Goal: Check status: Check status

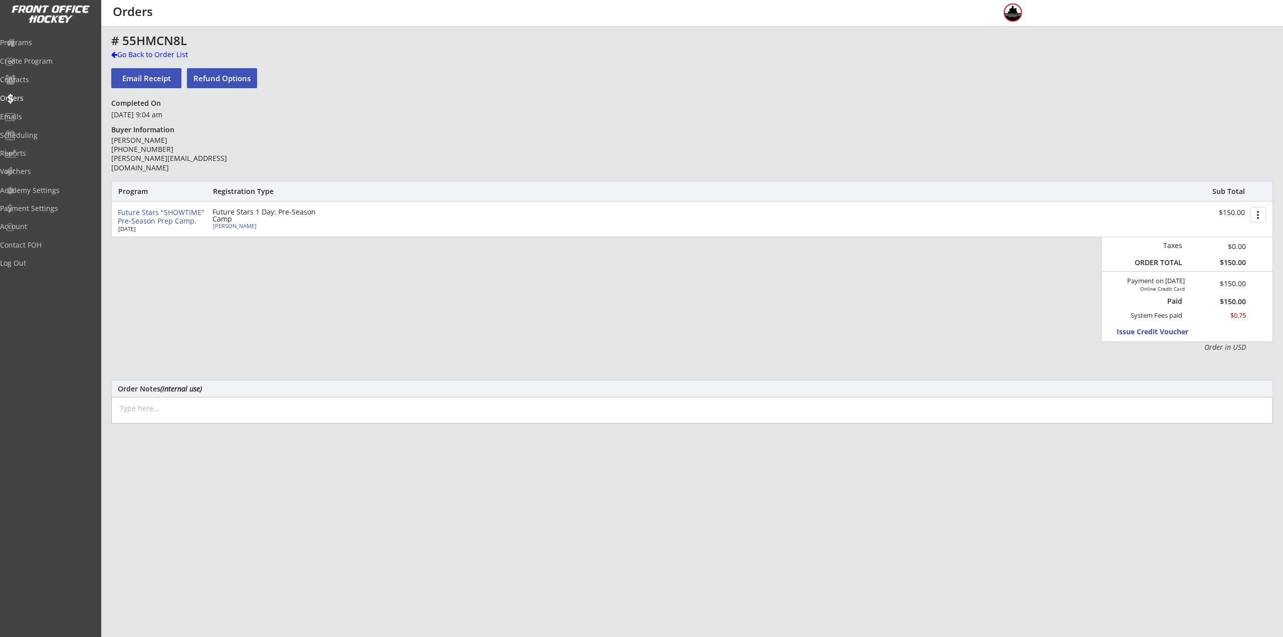
click at [242, 228] on div "[PERSON_NAME]" at bounding box center [269, 226] width 112 height 6
select select ""Youth L/XL""
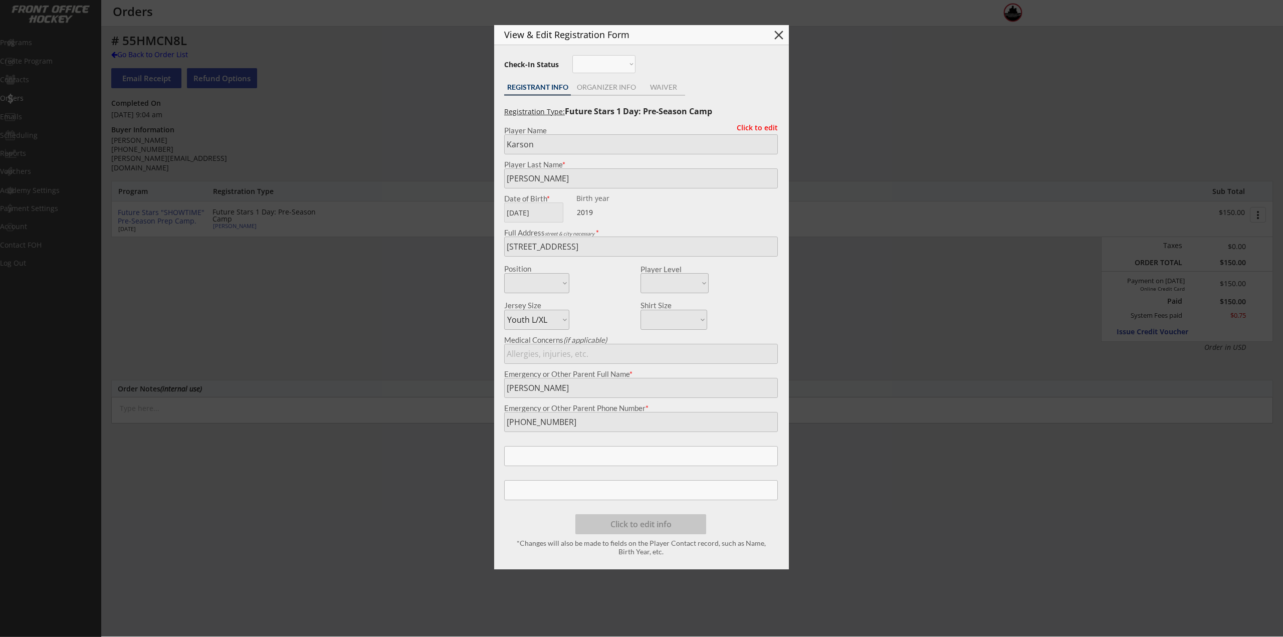
type input "2019"
type input "[PERSON_NAME] Park Lasers"
click at [439, 290] on div at bounding box center [641, 318] width 1283 height 637
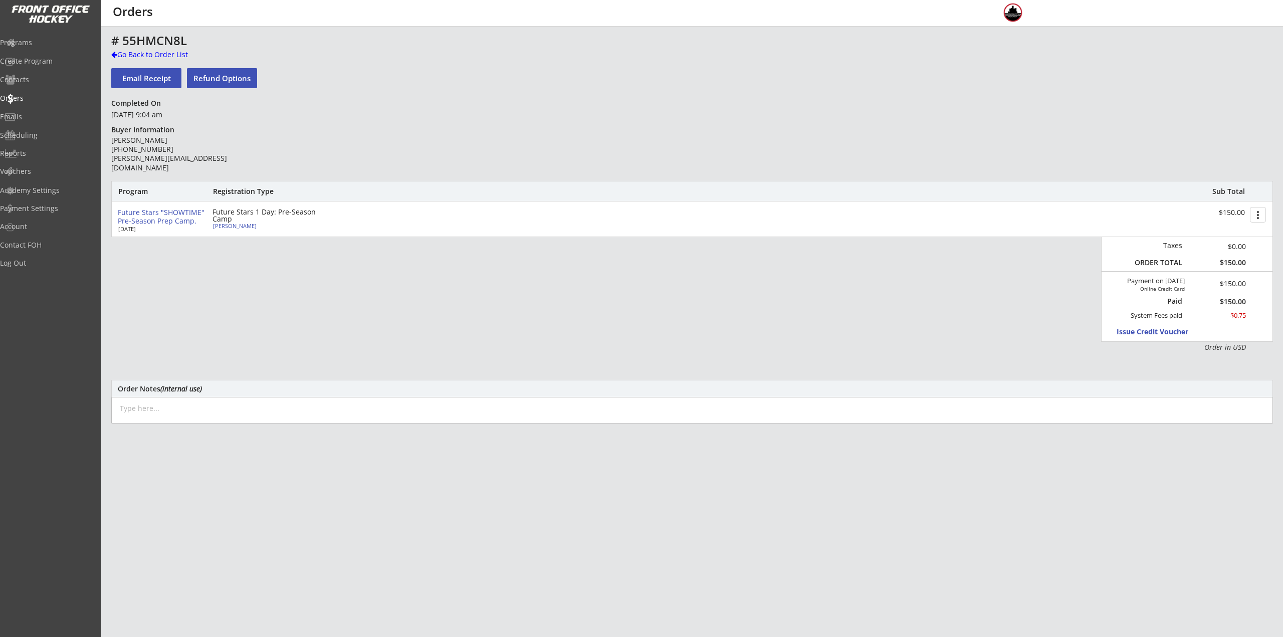
drag, startPoint x: 540, startPoint y: 319, endPoint x: 539, endPoint y: 313, distance: 6.0
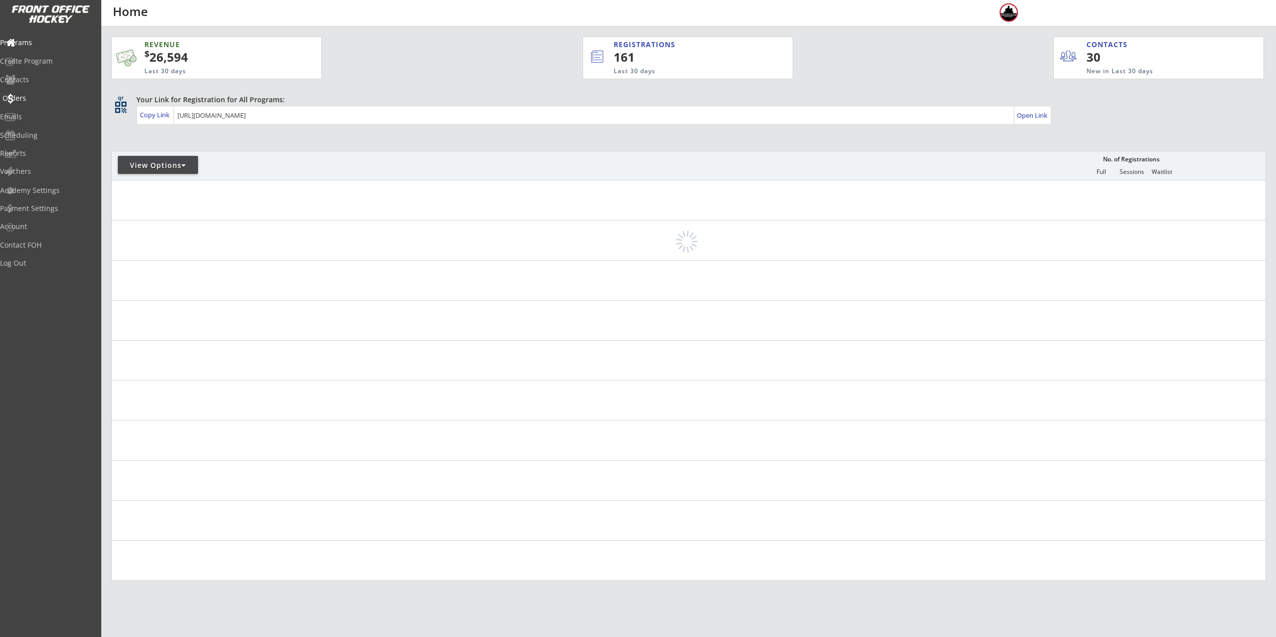
click at [62, 99] on div "Orders" at bounding box center [48, 98] width 90 height 7
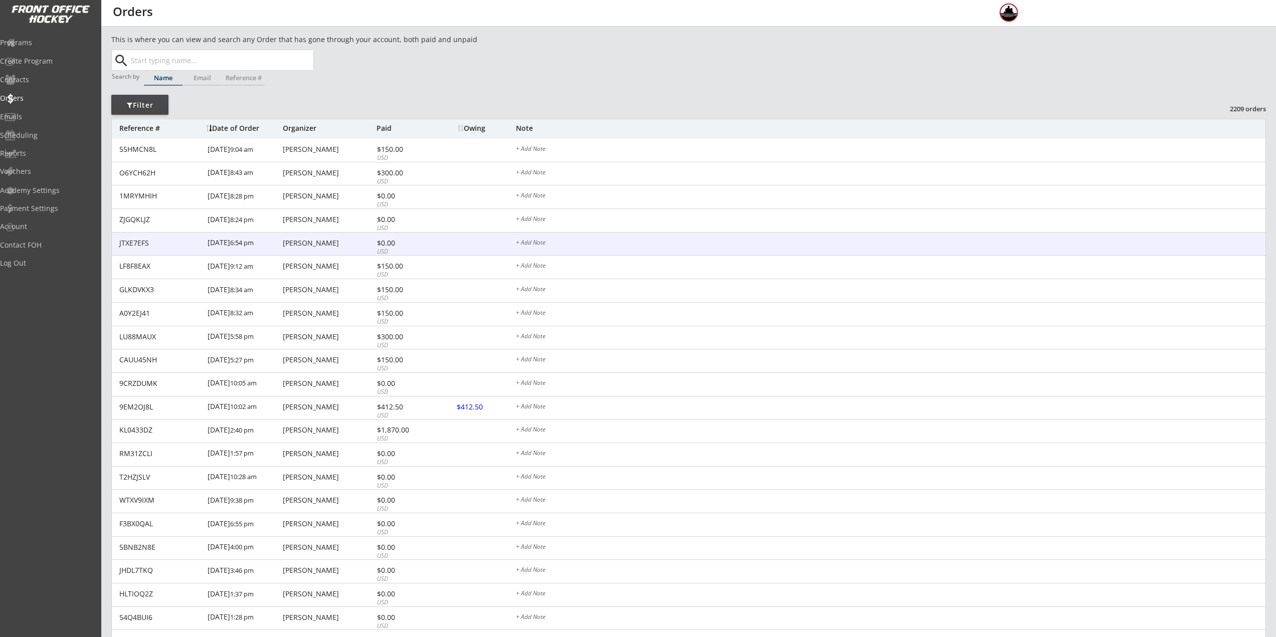
click at [338, 243] on div "[PERSON_NAME]" at bounding box center [328, 243] width 91 height 7
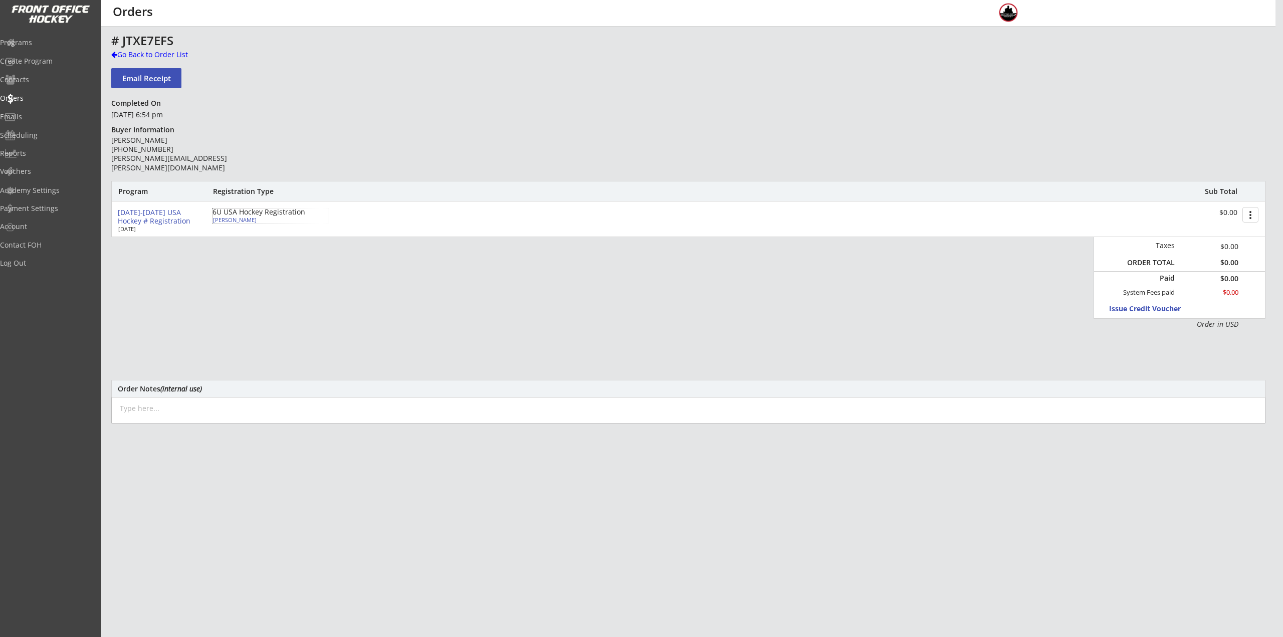
click at [244, 222] on div "Milan Barach" at bounding box center [269, 220] width 112 height 6
select select ""Youth S/M""
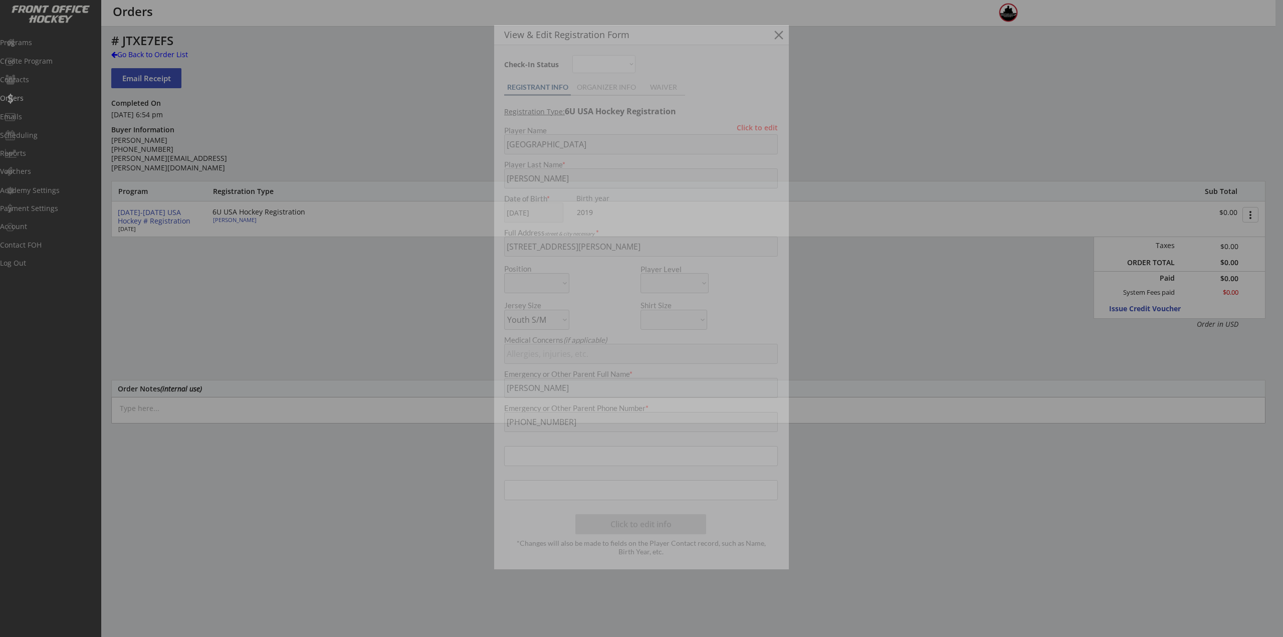
type input "10/24/2019"
type input "205603329BARAC"
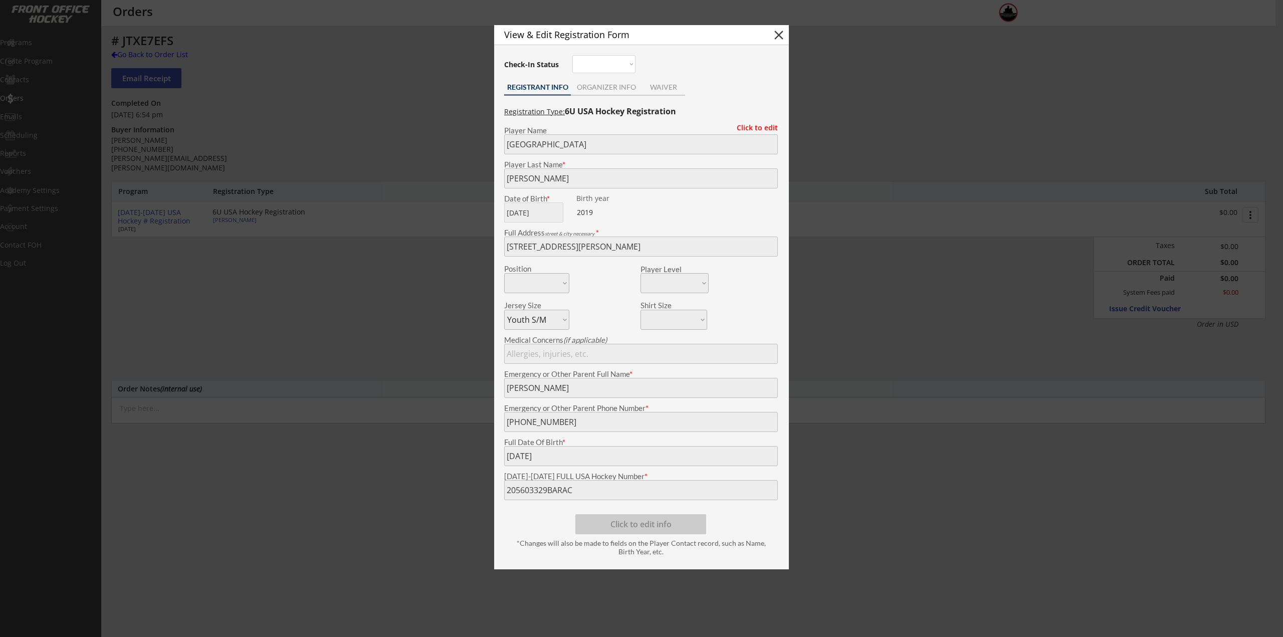
drag, startPoint x: 355, startPoint y: 286, endPoint x: 244, endPoint y: 101, distance: 215.6
click at [353, 284] on div at bounding box center [641, 318] width 1283 height 637
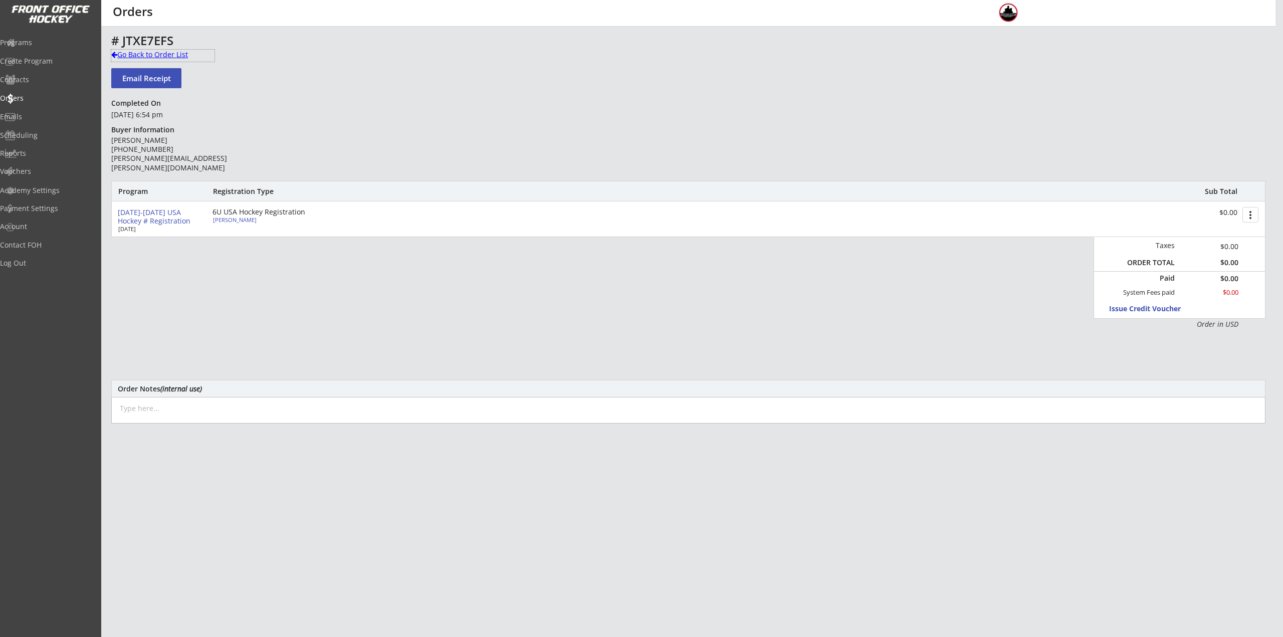
click at [134, 61] on div "Go Back to Order List" at bounding box center [162, 56] width 103 height 12
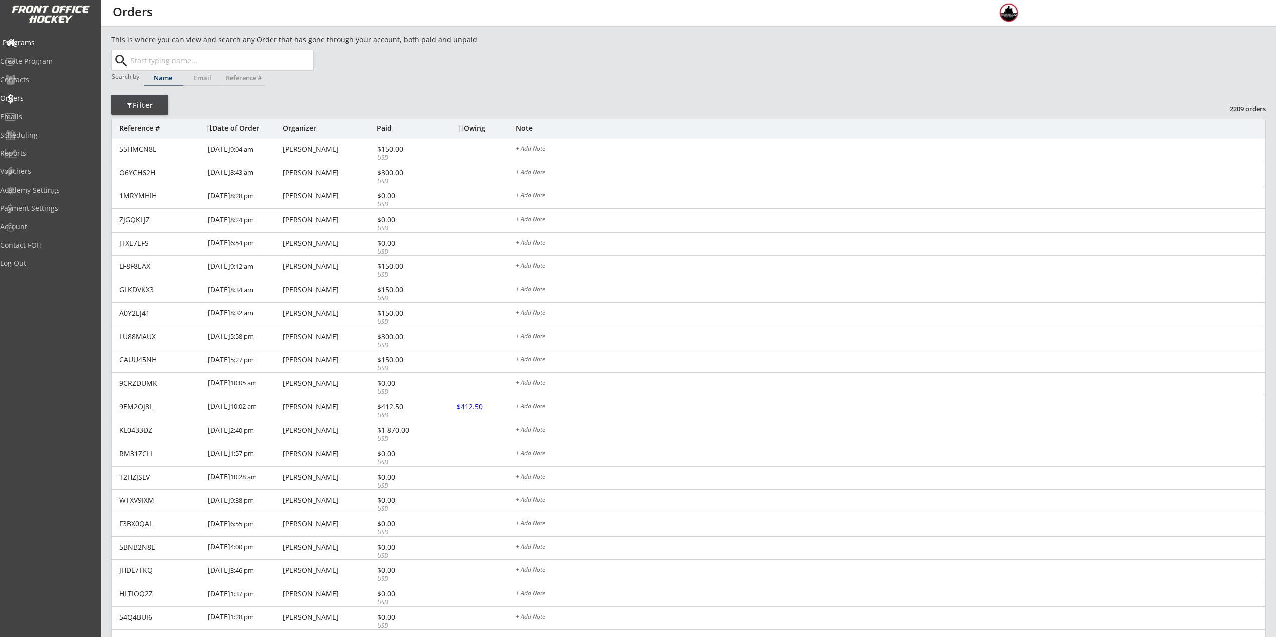
click at [60, 43] on div "Programs" at bounding box center [48, 42] width 90 height 7
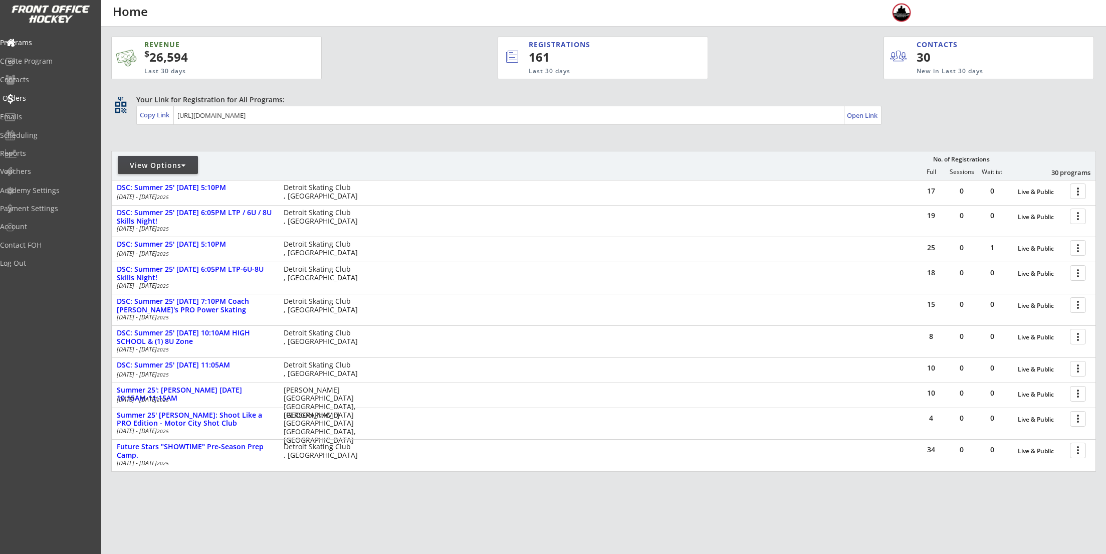
click at [47, 99] on div "Orders" at bounding box center [48, 98] width 90 height 7
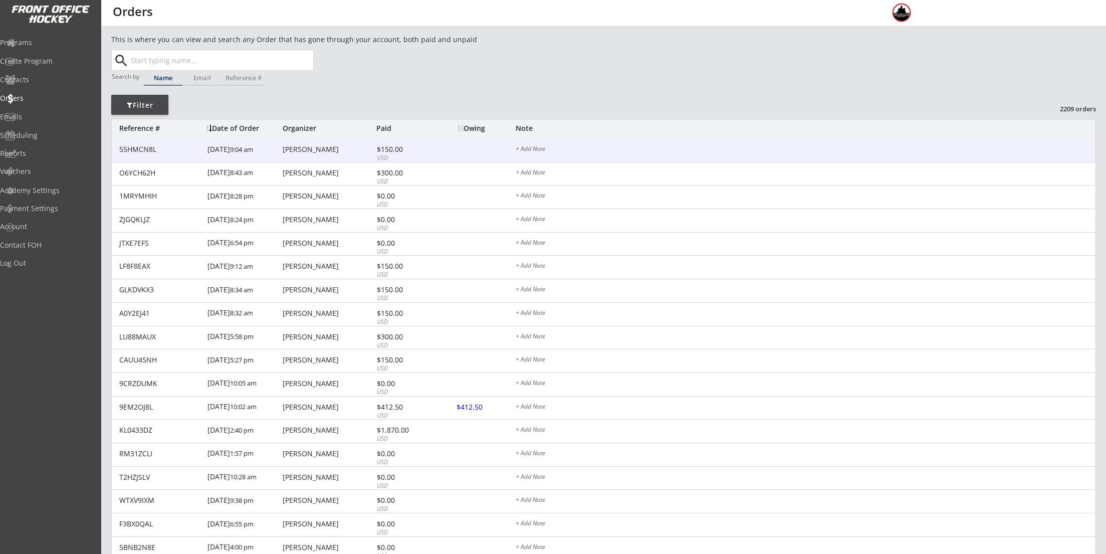
click at [271, 147] on div "8/10/25 9:04 am" at bounding box center [243, 150] width 73 height 23
